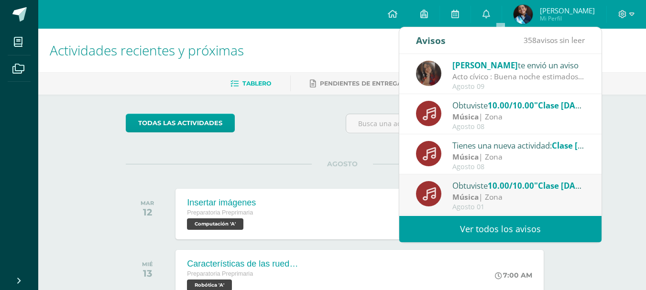
click at [493, 78] on div "Acto cívico : Buena noche estimados estudiantes y papitos, les saludo esperando…" at bounding box center [518, 76] width 133 height 11
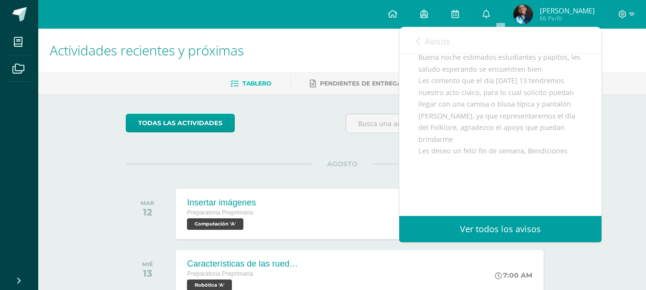
scroll to position [92, 0]
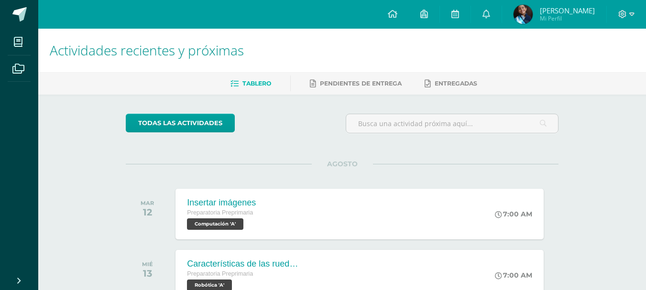
click at [564, 9] on span "[PERSON_NAME]" at bounding box center [566, 11] width 55 height 10
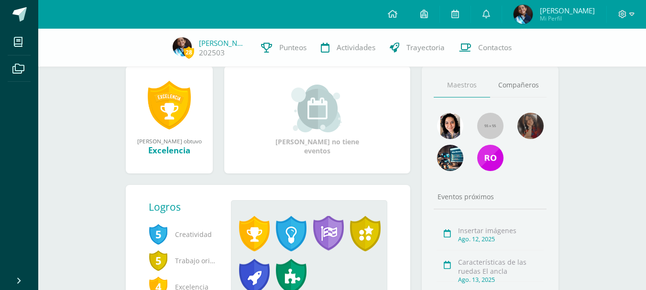
scroll to position [96, 0]
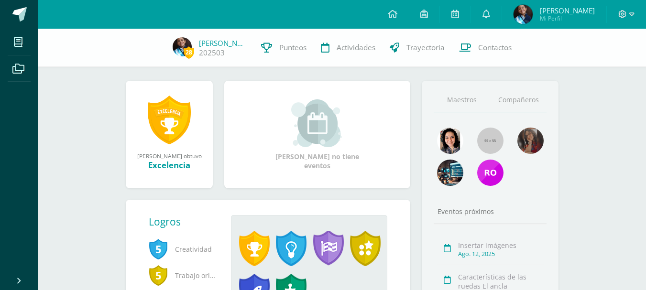
click at [517, 95] on link "Compañeros" at bounding box center [518, 100] width 56 height 24
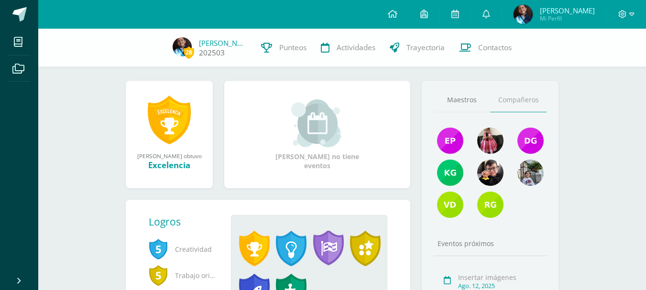
click at [186, 56] on span "28" at bounding box center [188, 52] width 11 height 12
click at [568, 15] on span "Mi Perfil" at bounding box center [566, 18] width 55 height 8
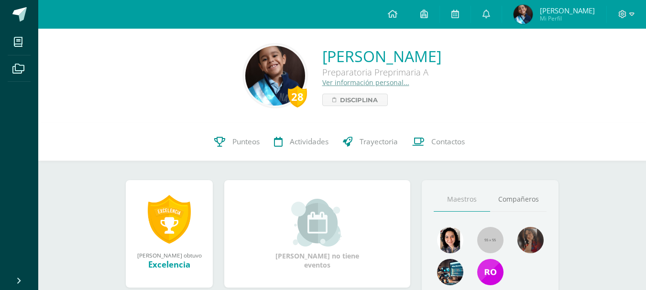
click at [340, 82] on link "Ver información personal..." at bounding box center [365, 82] width 87 height 9
click at [340, 98] on span "Disciplina" at bounding box center [359, 99] width 38 height 11
